Goal: Information Seeking & Learning: Learn about a topic

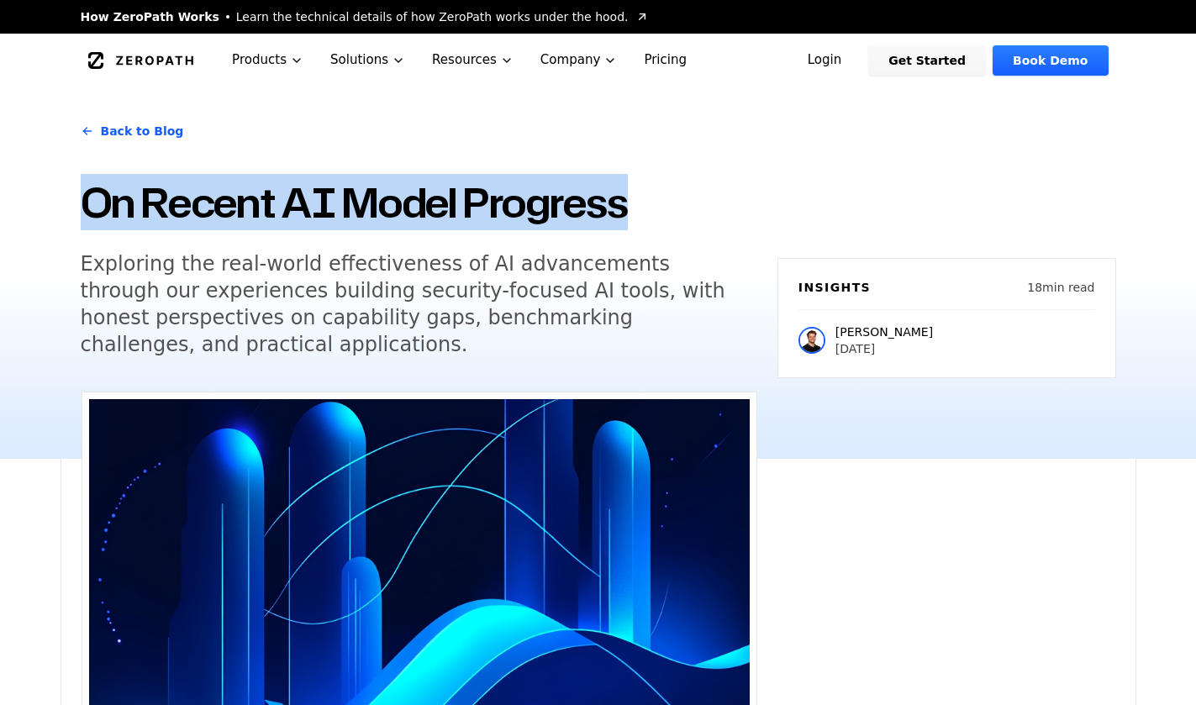
drag, startPoint x: 86, startPoint y: 194, endPoint x: 636, endPoint y: 177, distance: 550.6
click at [636, 177] on h1 "On Recent AI Model Progress" at bounding box center [419, 202] width 676 height 55
copy h1 "On Recent AI Model Progress"
